Goal: Task Accomplishment & Management: Use online tool/utility

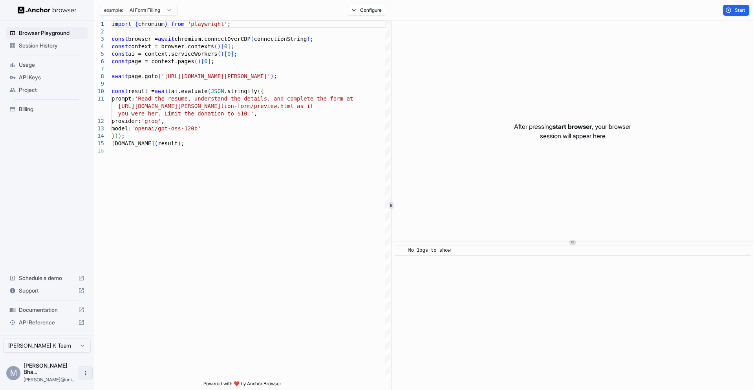
click at [79, 374] on button "Open menu" at bounding box center [86, 373] width 14 height 14
click at [73, 353] on div at bounding box center [377, 195] width 754 height 390
click at [73, 353] on html "Browser Playground Session History Usage API Keys Project Billing Schedule a de…" at bounding box center [377, 195] width 754 height 390
click at [155, 344] on html "Browser Playground Session History Usage API Keys Project Billing Schedule a de…" at bounding box center [377, 195] width 754 height 390
click at [35, 82] on div "API Keys" at bounding box center [46, 77] width 81 height 13
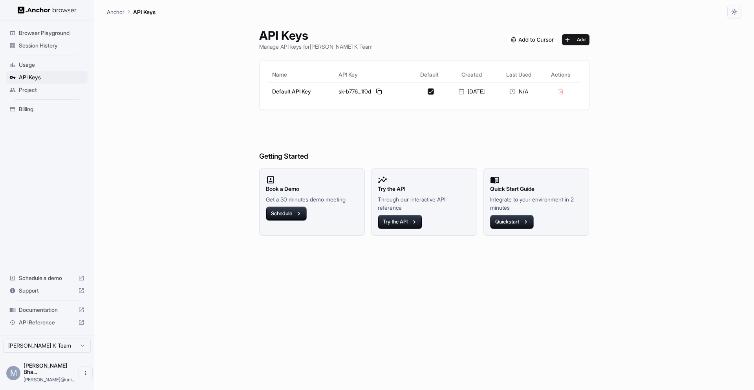
click at [18, 66] on div "Usage" at bounding box center [46, 64] width 81 height 13
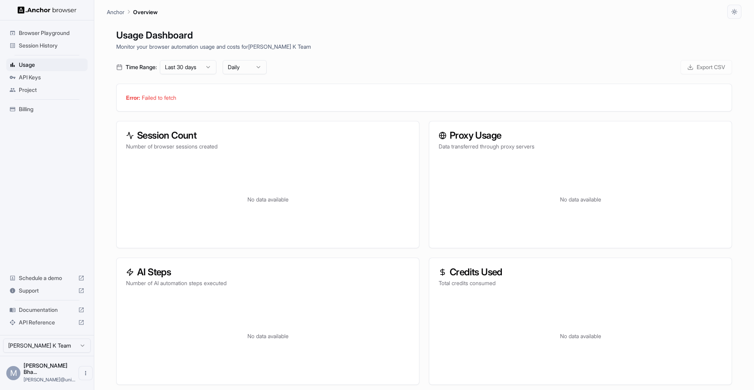
click at [375, 133] on h3 "Session Count" at bounding box center [267, 135] width 283 height 9
click at [25, 61] on span "Usage" at bounding box center [52, 65] width 66 height 8
click at [29, 75] on span "API Keys" at bounding box center [52, 77] width 66 height 8
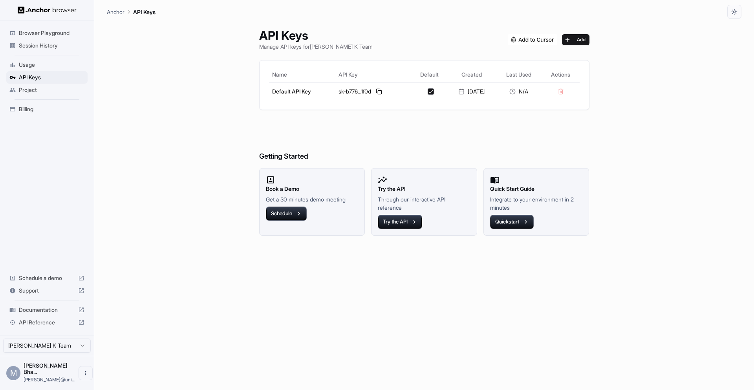
click at [33, 64] on span "Usage" at bounding box center [52, 65] width 66 height 8
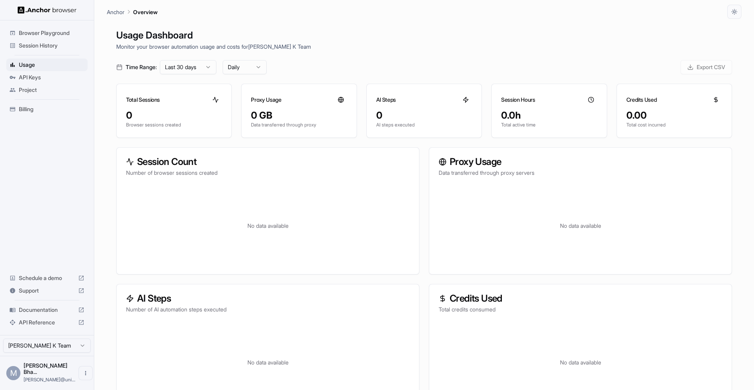
scroll to position [21, 0]
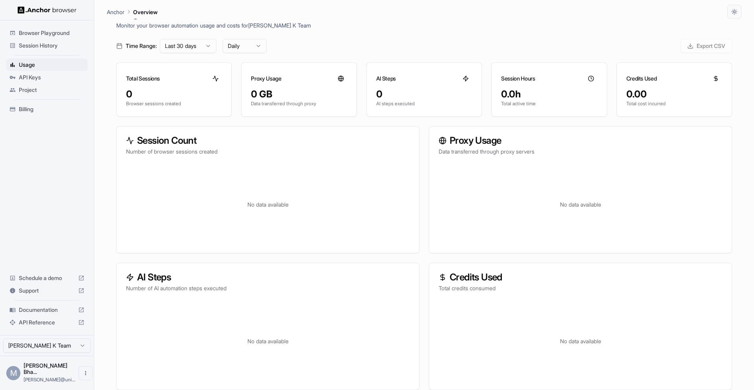
click at [40, 34] on span "Browser Playground" at bounding box center [52, 33] width 66 height 8
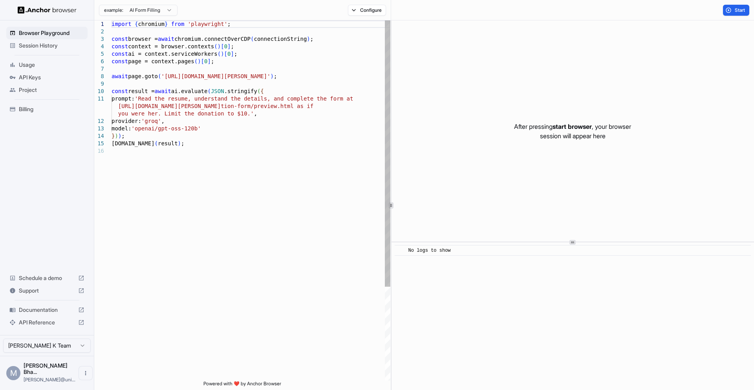
type textarea "**********"
click at [203, 161] on div "import { chromium } from 'playwright' ; const browser = await chromium.connectO…" at bounding box center [250, 263] width 279 height 487
click at [746, 6] on button "Start" at bounding box center [736, 10] width 26 height 11
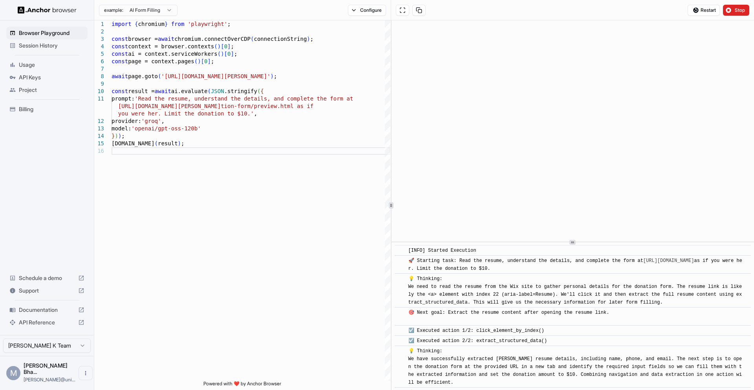
click at [37, 113] on div "Billing" at bounding box center [46, 109] width 81 height 13
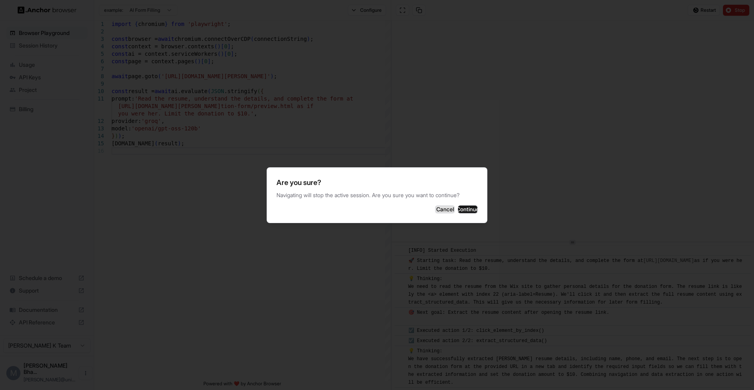
click at [435, 209] on button "Cancel" at bounding box center [445, 209] width 20 height 8
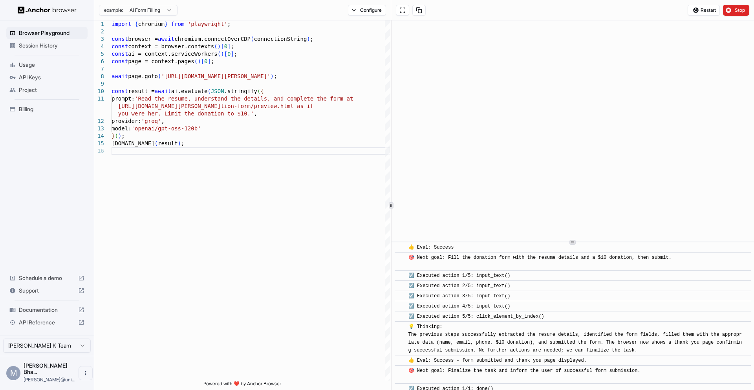
scroll to position [289, 0]
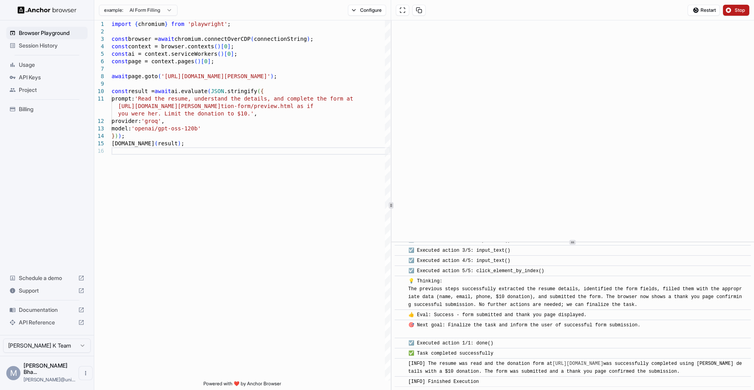
click at [737, 13] on button "Stop" at bounding box center [736, 10] width 26 height 11
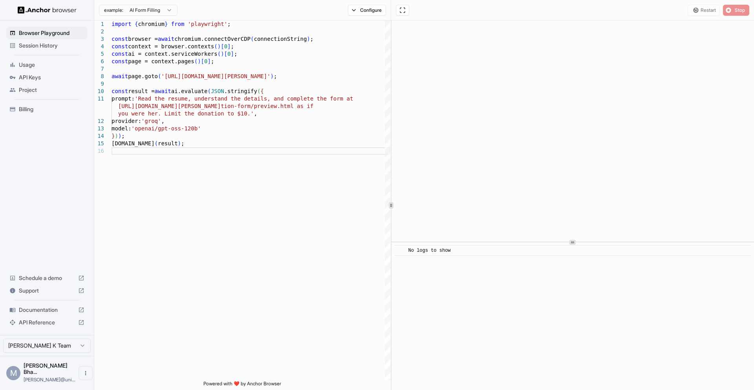
scroll to position [0, 0]
click at [27, 107] on span "Billing" at bounding box center [52, 109] width 66 height 8
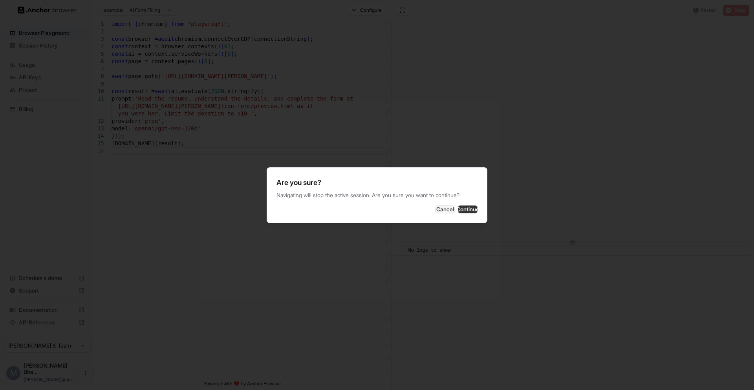
click at [466, 209] on button "Continue" at bounding box center [468, 209] width 20 height 8
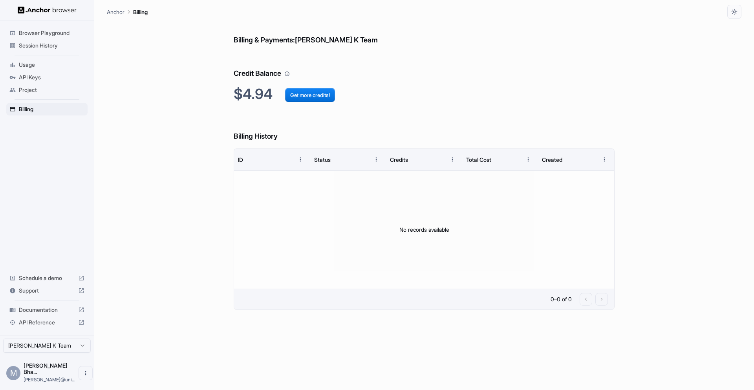
click at [121, 103] on div "Billing & Payments: Manjunath Bhat K Team Credit Balance $4.94 Get more credits…" at bounding box center [424, 204] width 634 height 371
click at [41, 61] on span "Usage" at bounding box center [52, 65] width 66 height 8
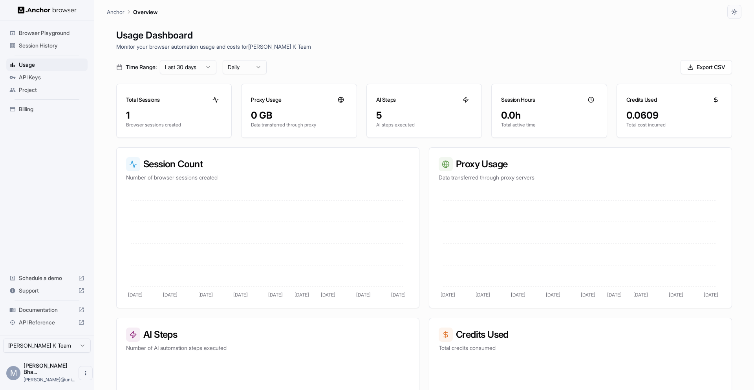
click at [44, 33] on span "Browser Playground" at bounding box center [52, 33] width 66 height 8
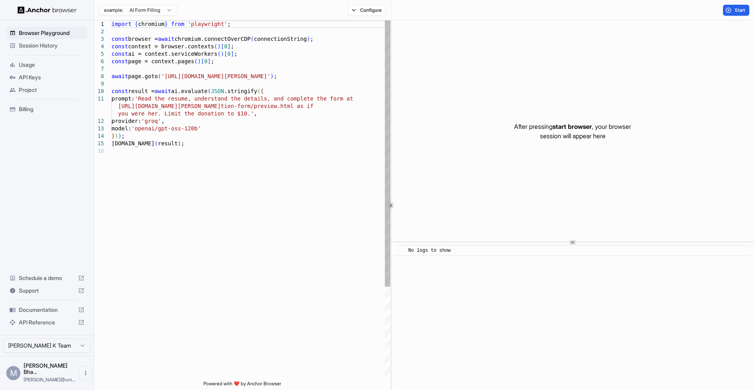
click at [312, 122] on div "import { chromium } from 'playwright' ; const browser = await chromium.connectO…" at bounding box center [250, 263] width 279 height 487
drag, startPoint x: 296, startPoint y: 75, endPoint x: 170, endPoint y: 84, distance: 125.9
click at [169, 79] on div "import { chromium } from 'playwright' ; const browser = await chromium.connectO…" at bounding box center [250, 263] width 279 height 487
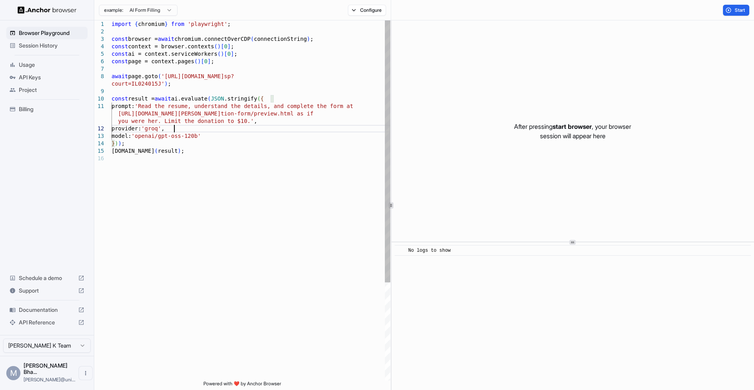
click at [214, 126] on div "import { chromium } from 'playwright' ; const browser = await chromium.connectO…" at bounding box center [250, 267] width 279 height 494
click at [215, 149] on div "import { chromium } from 'playwright' ; const browser = await chromium.connectO…" at bounding box center [250, 267] width 279 height 494
click at [169, 118] on div "import { chromium } from 'playwright' ; const browser = await chromium.connectO…" at bounding box center [250, 267] width 279 height 494
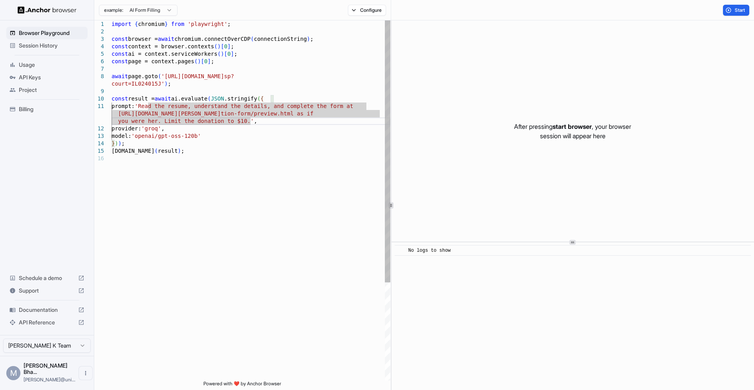
click at [251, 118] on div "import { chromium } from 'playwright' ; const browser = await chromium.connectO…" at bounding box center [250, 267] width 279 height 494
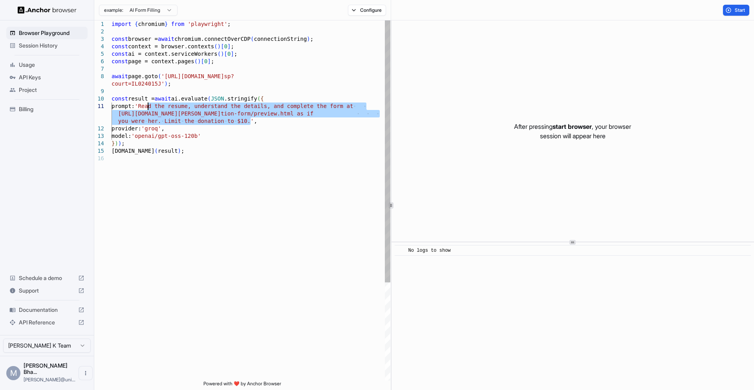
drag, startPoint x: 251, startPoint y: 119, endPoint x: 152, endPoint y: 105, distance: 100.3
click at [149, 105] on div "import { chromium } from 'playwright' ; const browser = await chromium.connectO…" at bounding box center [250, 267] width 279 height 494
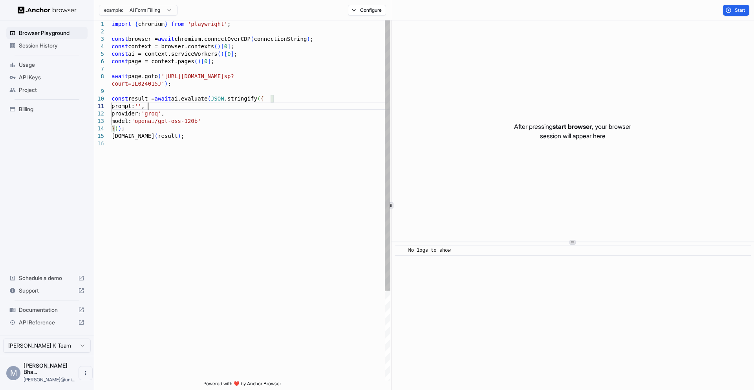
scroll to position [8, 0]
click at [212, 106] on div "import { chromium } from 'playwright' ; const browser = await chromium.connectO…" at bounding box center [250, 259] width 279 height 479
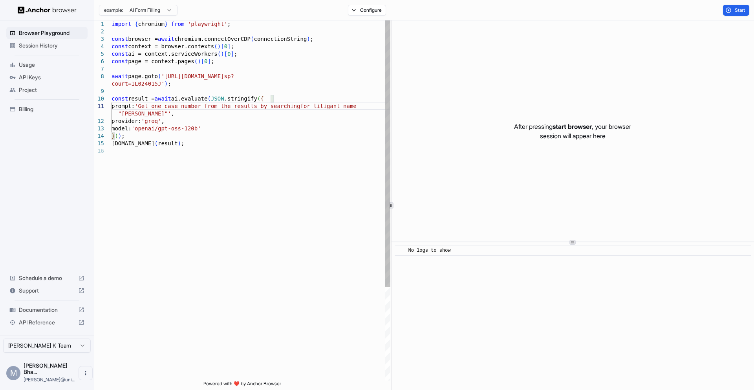
click at [165, 131] on div "import { chromium } from 'playwright' ; const browser = await chromium.connectO…" at bounding box center [250, 263] width 279 height 487
drag, startPoint x: 175, startPoint y: 178, endPoint x: 183, endPoint y: 186, distance: 11.1
click at [175, 178] on div "import { chromium } from 'playwright' ; const browser = await chromium.connectO…" at bounding box center [250, 263] width 279 height 487
type textarea "**********"
click at [728, 11] on button "Start" at bounding box center [736, 10] width 26 height 11
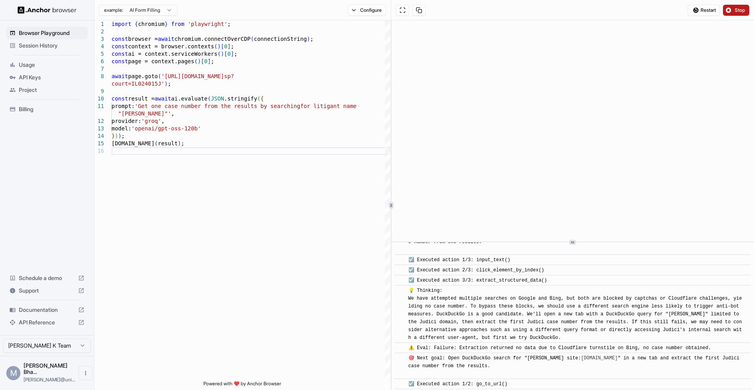
scroll to position [666, 0]
click at [727, 10] on button "Stop" at bounding box center [736, 10] width 26 height 11
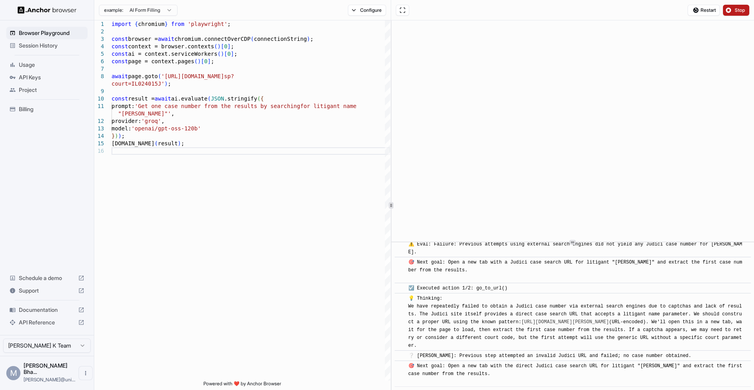
scroll to position [86, 0]
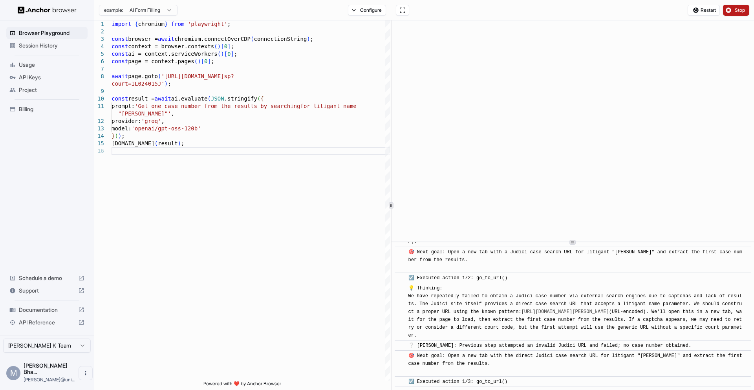
click at [727, 10] on button "Stop" at bounding box center [736, 10] width 26 height 11
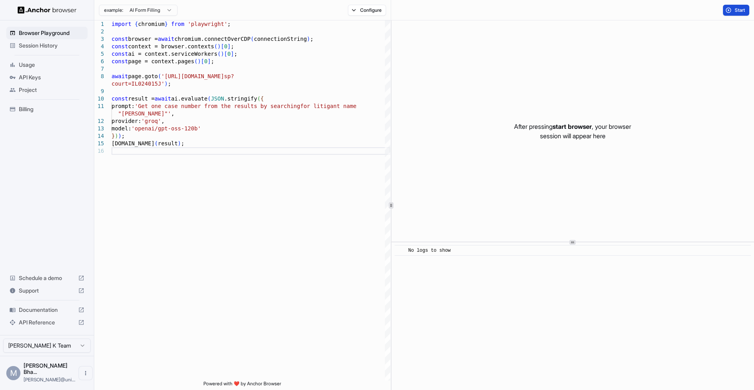
scroll to position [0, 0]
click at [39, 63] on span "Usage" at bounding box center [52, 65] width 66 height 8
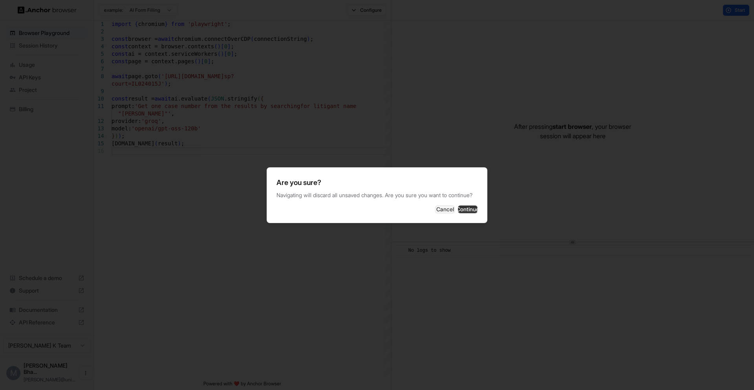
click at [464, 213] on button "Continue" at bounding box center [468, 209] width 20 height 8
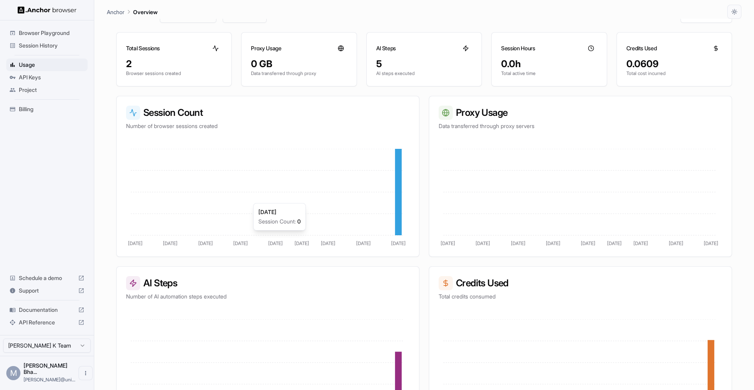
scroll to position [89, 0]
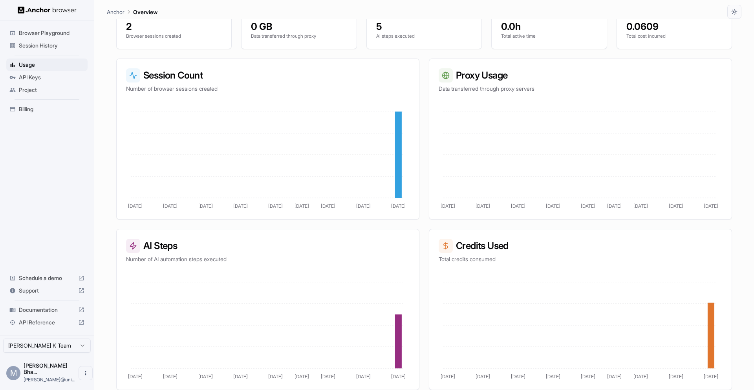
click at [35, 116] on ul "Browser Playground Session History Usage API Keys Project Billing" at bounding box center [47, 71] width 88 height 95
click at [38, 104] on div "Billing" at bounding box center [46, 109] width 81 height 13
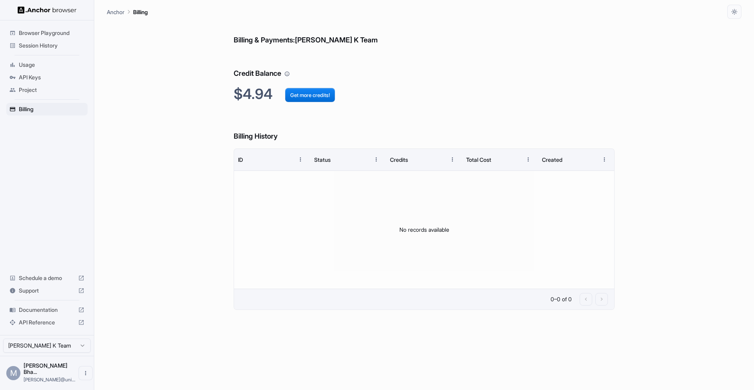
click at [40, 51] on div "Session History" at bounding box center [46, 45] width 81 height 13
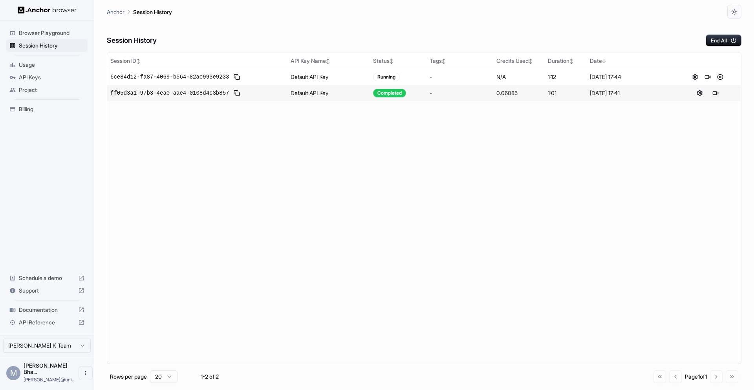
click at [53, 33] on span "Browser Playground" at bounding box center [52, 33] width 66 height 8
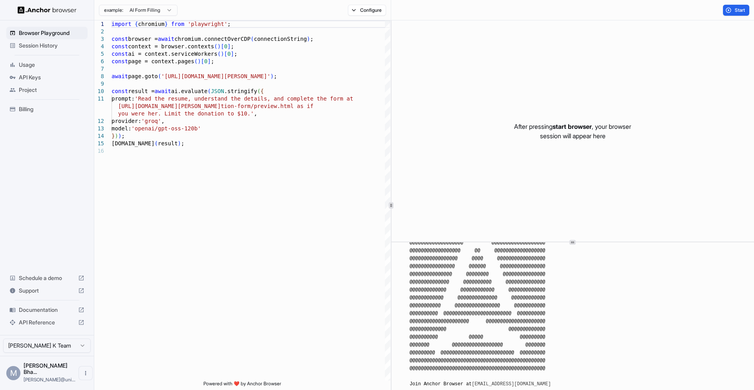
scroll to position [78, 0]
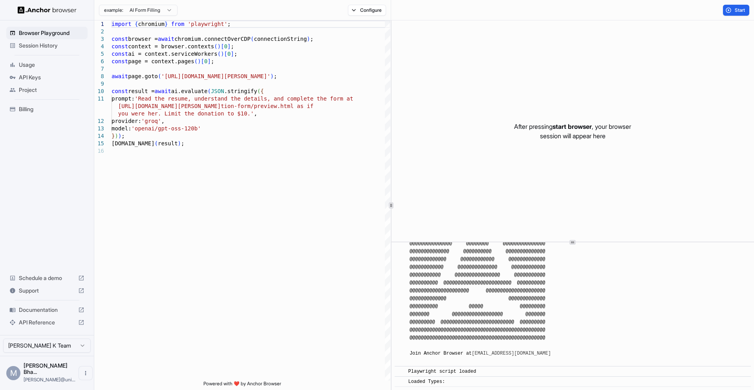
click at [27, 67] on span "Usage" at bounding box center [52, 65] width 66 height 8
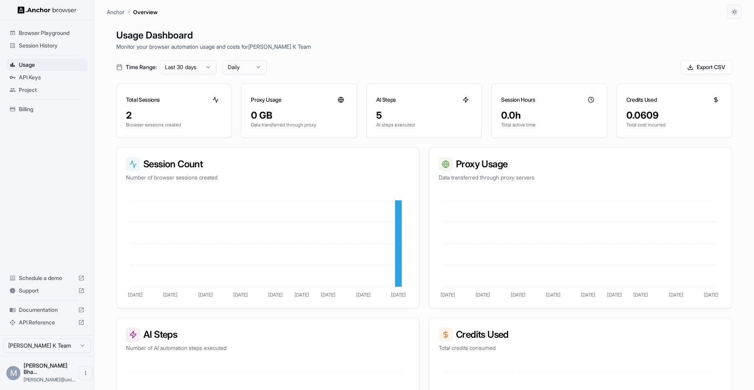
click at [119, 8] on p "Anchor" at bounding box center [116, 12] width 18 height 8
click at [51, 30] on span "Browser Playground" at bounding box center [52, 33] width 66 height 8
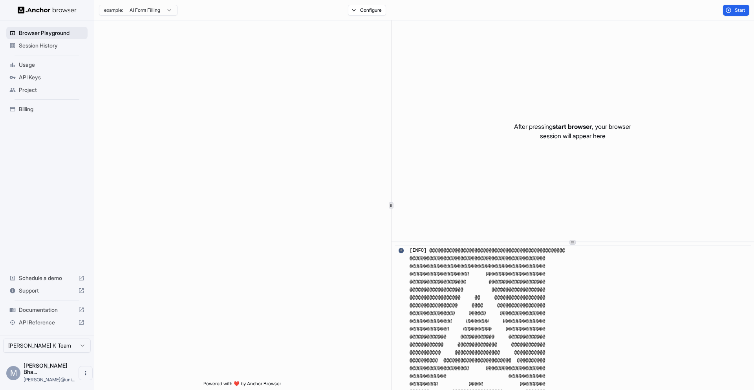
scroll to position [297, 0]
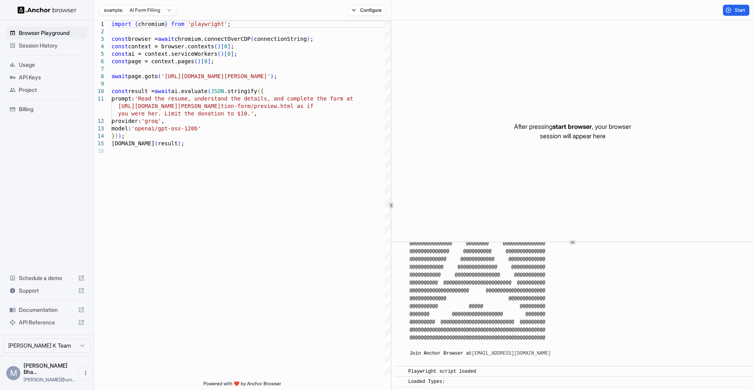
click at [346, 8] on div "Configure" at bounding box center [366, 10] width 47 height 11
click at [353, 11] on button "Configure" at bounding box center [367, 10] width 38 height 11
click at [479, 46] on button "button" at bounding box center [484, 46] width 14 height 8
click at [400, 46] on icon at bounding box center [399, 46] width 5 height 5
click at [402, 47] on circle at bounding box center [400, 46] width 5 height 5
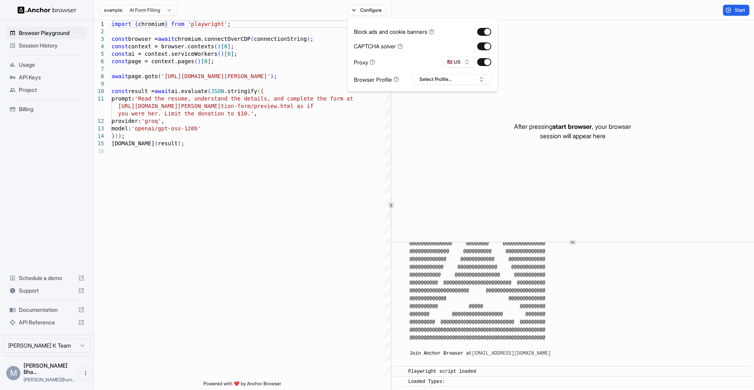
click at [400, 51] on div "Block ads and cookie banners CAPTCHA solver Proxy 🇺🇸 US Browser Profile Select …" at bounding box center [422, 54] width 137 height 60
click at [402, 44] on icon at bounding box center [399, 46] width 5 height 5
click at [400, 46] on icon at bounding box center [399, 46] width 1 height 2
click at [461, 64] on button "🇺🇸 US" at bounding box center [457, 62] width 31 height 11
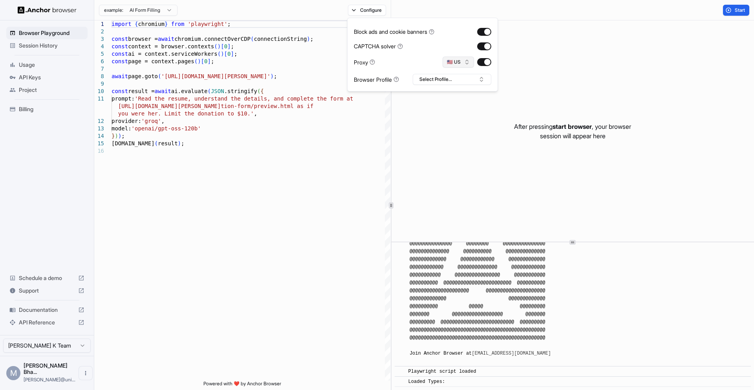
click at [461, 64] on button "🇺🇸 US" at bounding box center [457, 62] width 31 height 11
click at [305, 123] on div "import { chromium } from 'playwright' ; const browser = await chromium.connectO…" at bounding box center [250, 263] width 279 height 487
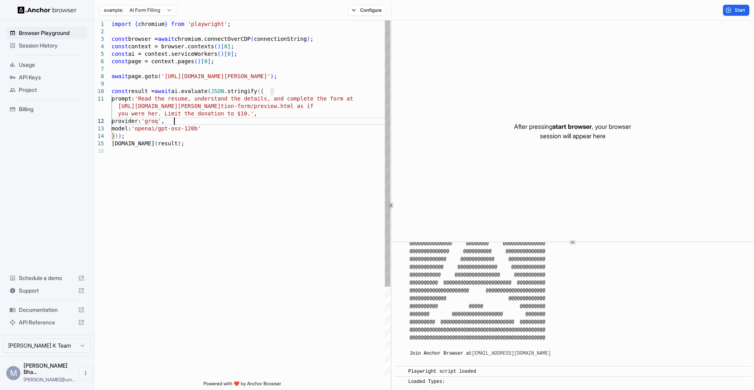
scroll to position [0, 0]
drag, startPoint x: 298, startPoint y: 77, endPoint x: 167, endPoint y: 75, distance: 130.3
click at [167, 75] on div "import { chromium } from 'playwright' ; const browser = await chromium.connectO…" at bounding box center [250, 263] width 279 height 487
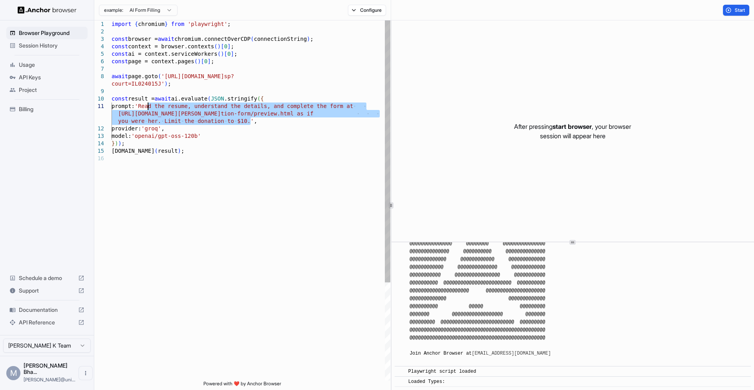
drag, startPoint x: 250, startPoint y: 120, endPoint x: 149, endPoint y: 104, distance: 101.7
click at [149, 104] on div "import { chromium } from 'playwright' ; const browser = await chromium.connectO…" at bounding box center [250, 267] width 279 height 494
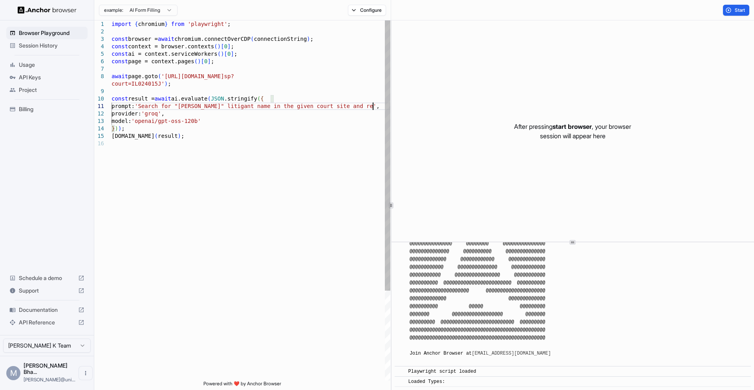
scroll to position [15, 0]
click at [187, 115] on div "import { chromium } from 'playwright' ; const browser = await chromium.connectO…" at bounding box center [250, 263] width 279 height 487
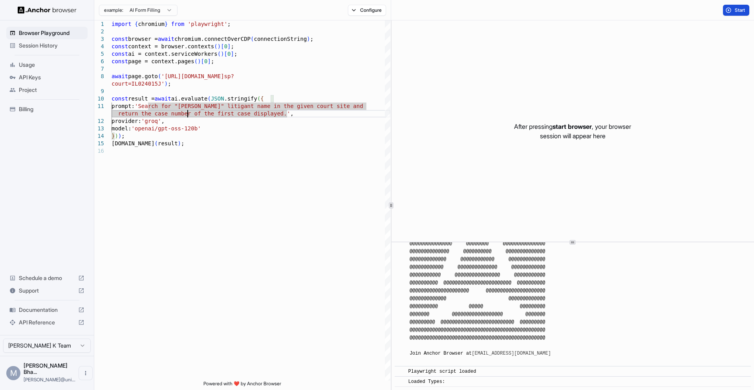
type textarea "**********"
click at [732, 11] on button "Start" at bounding box center [736, 10] width 26 height 11
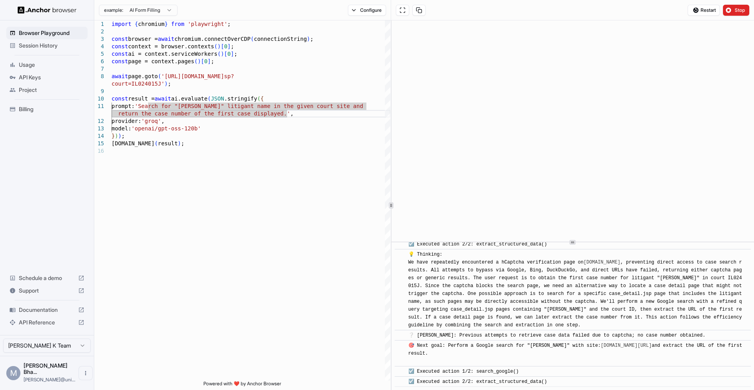
scroll to position [1265, 0]
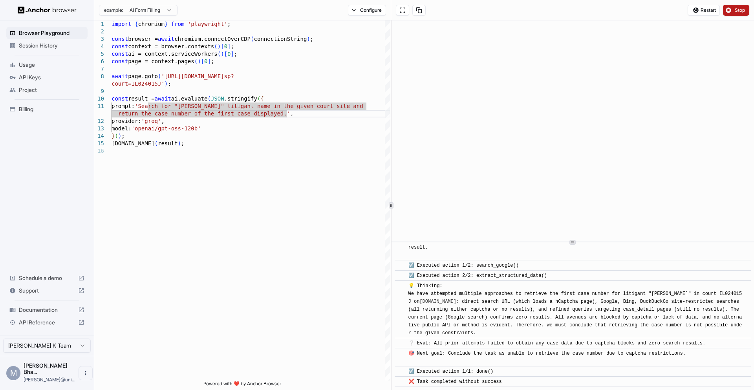
click at [742, 11] on span "Stop" at bounding box center [739, 10] width 11 height 6
